Goal: Find specific page/section: Find specific page/section

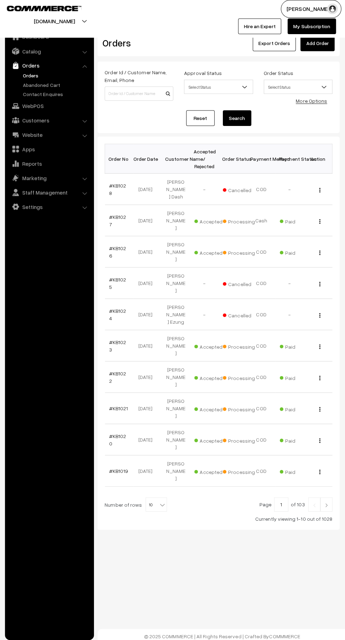
click at [59, 87] on link "Abandoned Cart" at bounding box center [58, 87] width 70 height 7
